Goal: Task Accomplishment & Management: Use online tool/utility

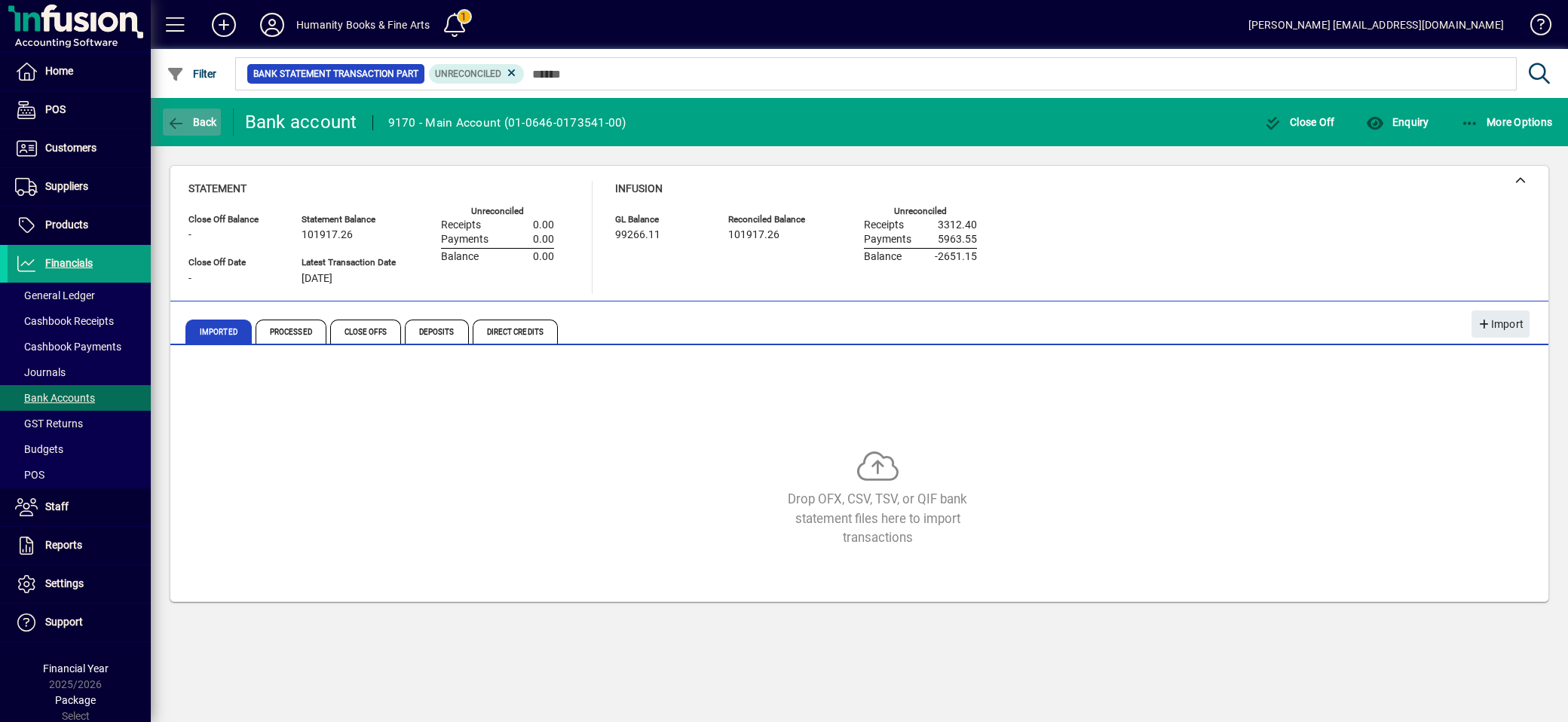
click at [181, 119] on icon "button" at bounding box center [175, 123] width 19 height 15
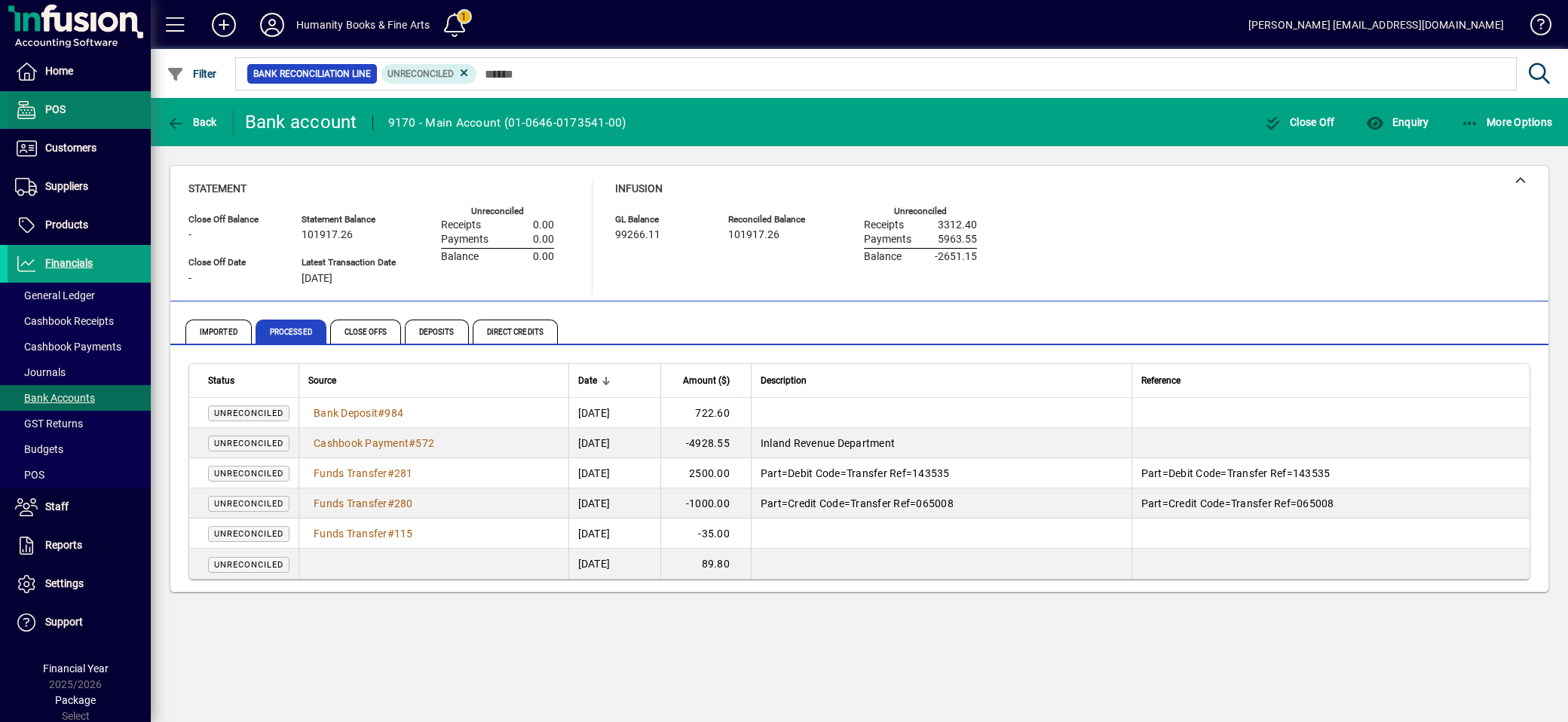
click at [89, 105] on span at bounding box center [79, 110] width 143 height 36
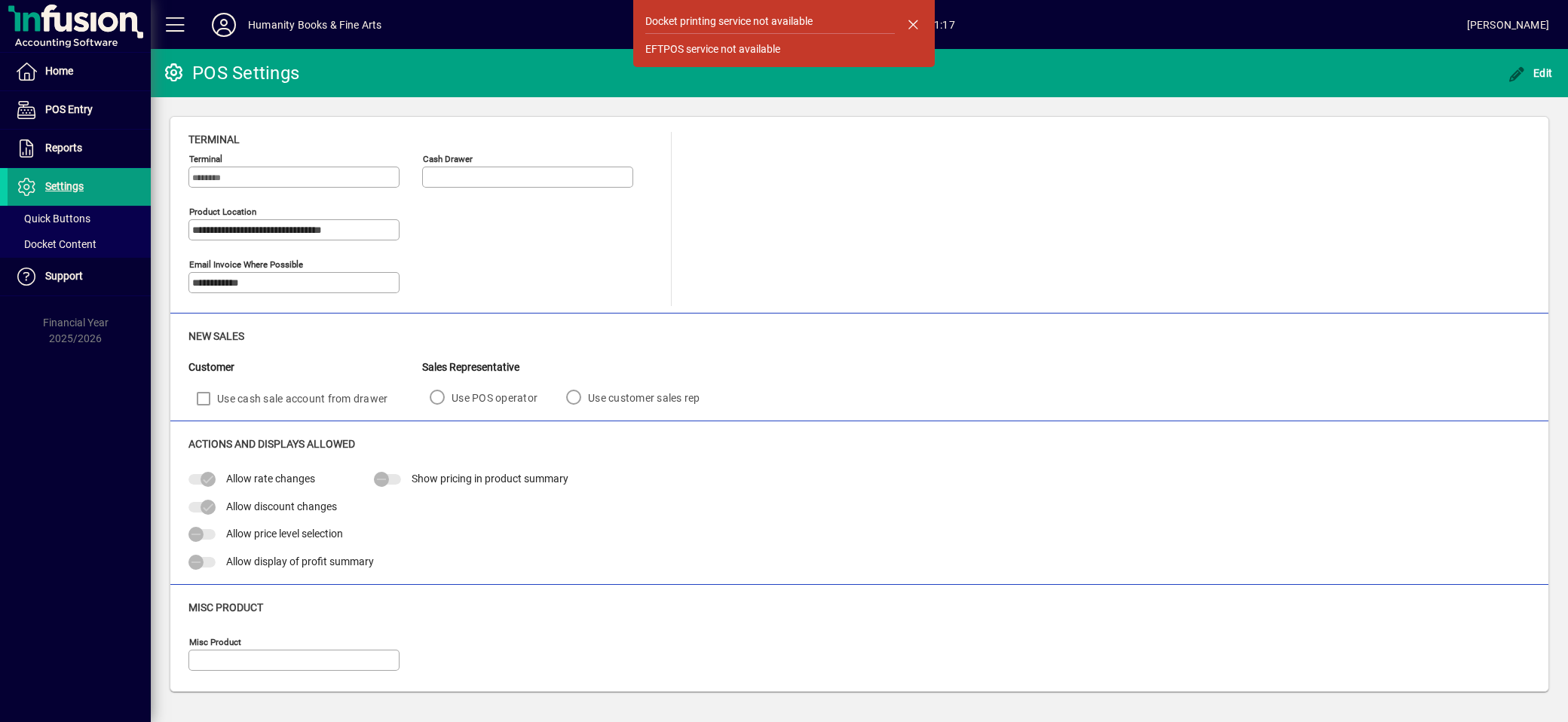
type input "**********"
